Goal: Information Seeking & Learning: Learn about a topic

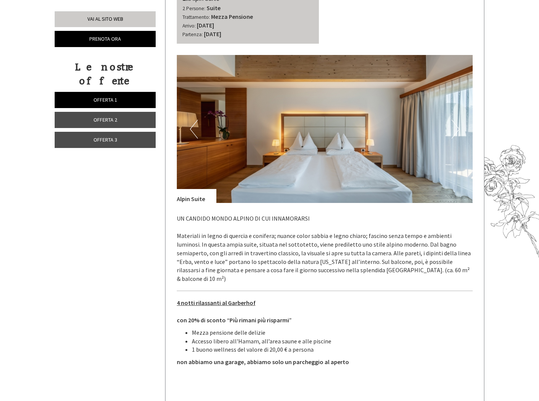
scroll to position [953, 0]
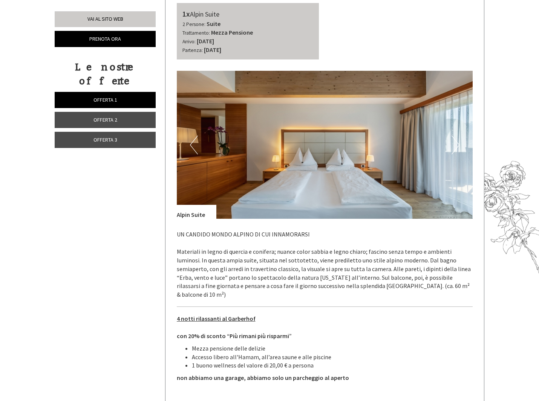
click at [455, 137] on button "Next" at bounding box center [455, 145] width 8 height 19
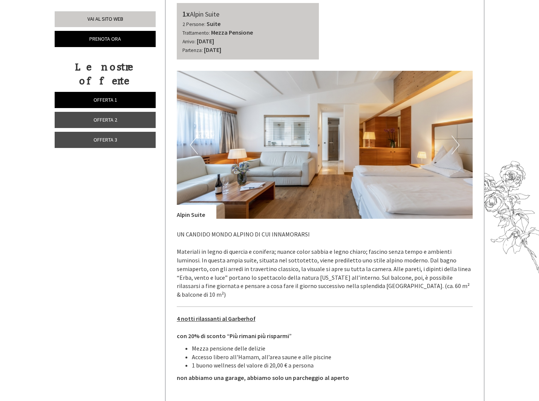
click at [455, 137] on button "Next" at bounding box center [455, 145] width 8 height 19
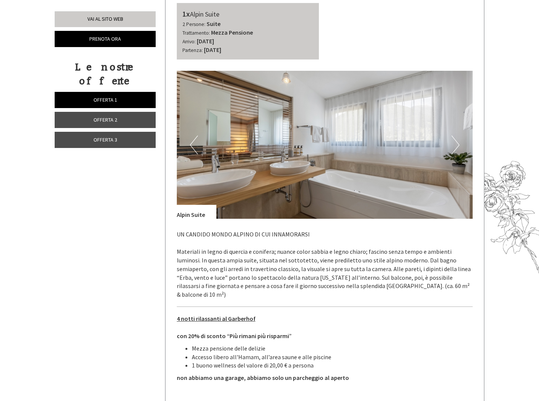
click at [455, 137] on button "Next" at bounding box center [455, 145] width 8 height 19
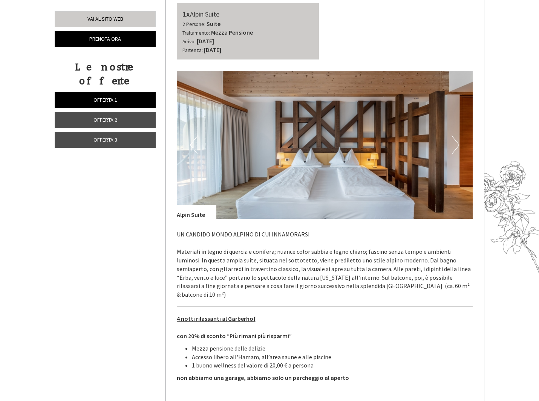
click at [455, 137] on button "Next" at bounding box center [455, 145] width 8 height 19
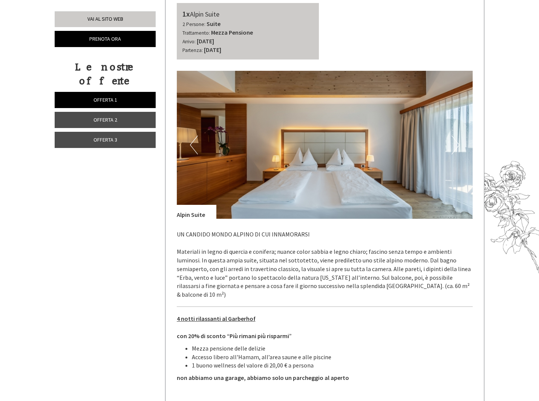
click at [455, 137] on button "Next" at bounding box center [455, 145] width 8 height 19
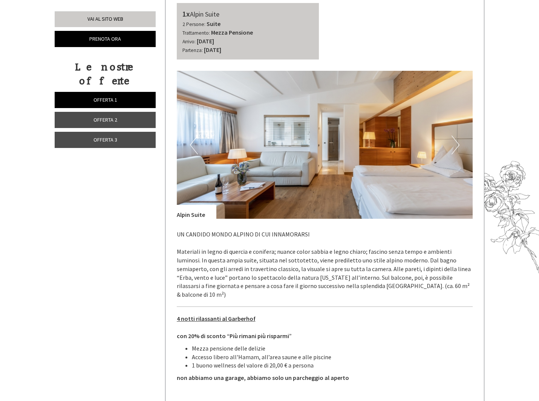
click at [455, 137] on button "Next" at bounding box center [455, 145] width 8 height 19
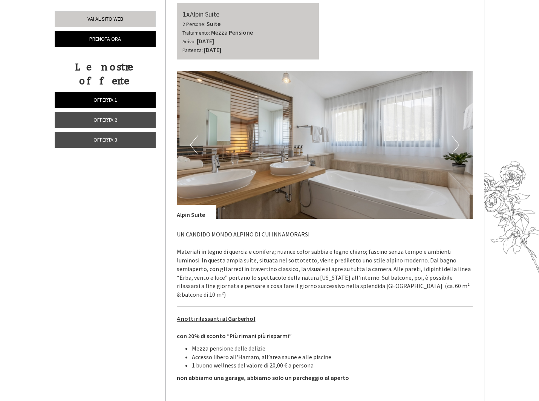
click at [455, 137] on button "Next" at bounding box center [455, 145] width 8 height 19
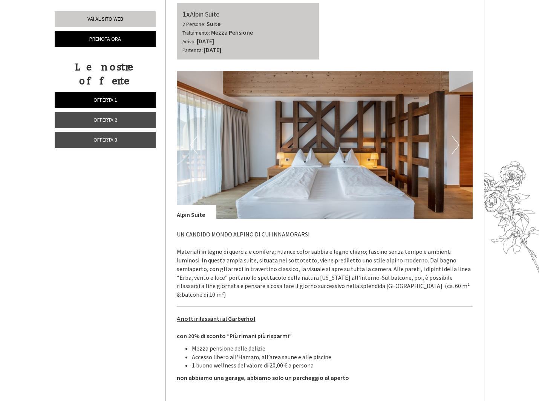
click at [103, 136] on span "Offerta 3" at bounding box center [105, 139] width 24 height 7
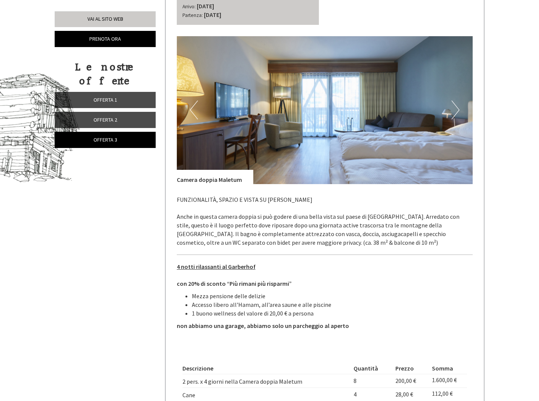
scroll to position [366, 0]
click at [455, 106] on button "Next" at bounding box center [455, 110] width 8 height 19
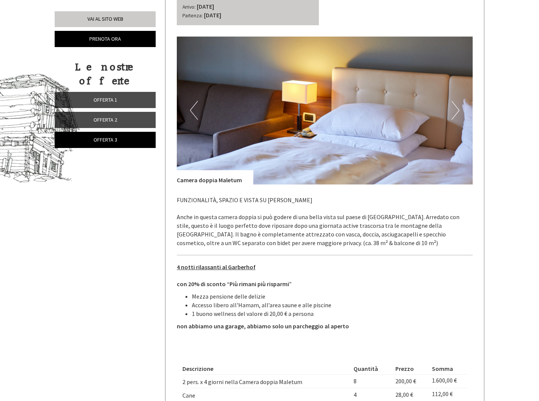
click at [455, 106] on button "Next" at bounding box center [455, 110] width 8 height 19
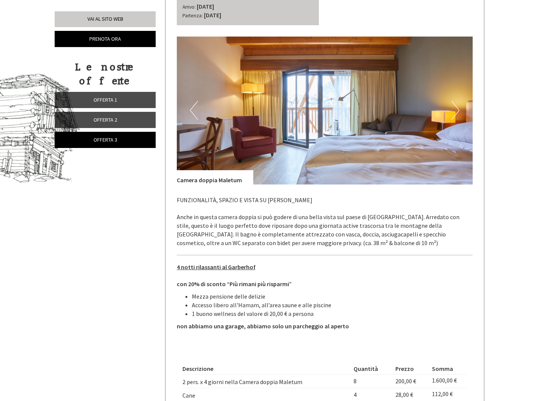
click at [455, 106] on button "Next" at bounding box center [455, 110] width 8 height 19
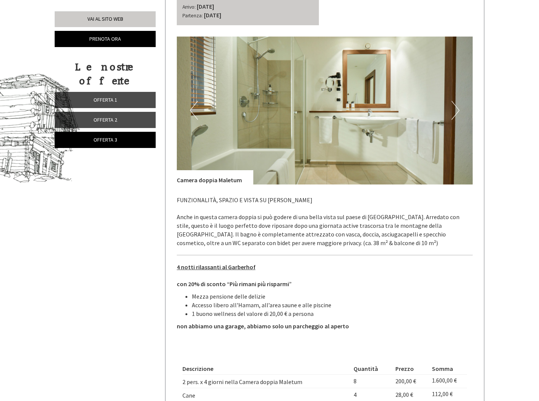
click at [455, 106] on button "Next" at bounding box center [455, 110] width 8 height 19
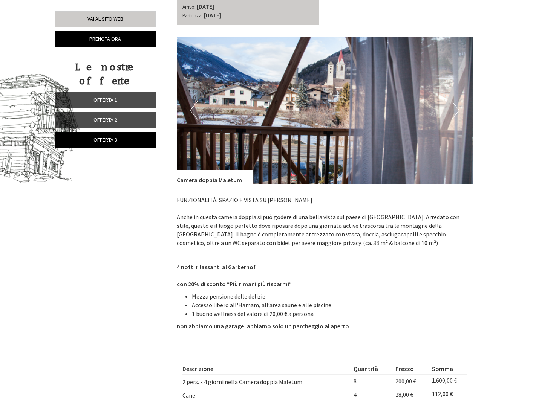
click at [456, 108] on button "Next" at bounding box center [455, 110] width 8 height 19
